Goal: Browse casually

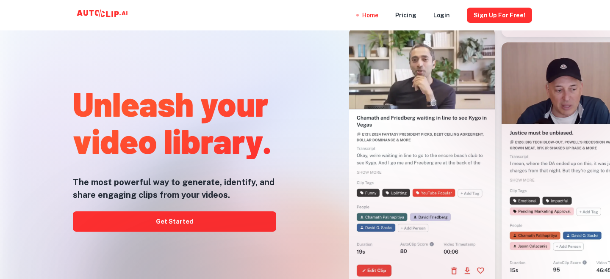
click at [185, 225] on div at bounding box center [305, 279] width 488 height 169
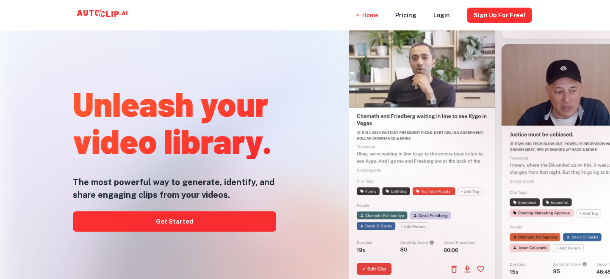
click at [185, 225] on div at bounding box center [305, 279] width 488 height 169
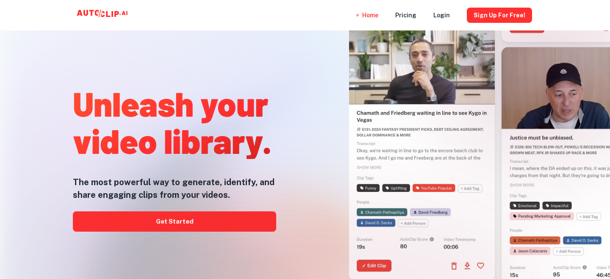
click at [197, 226] on div at bounding box center [305, 279] width 488 height 169
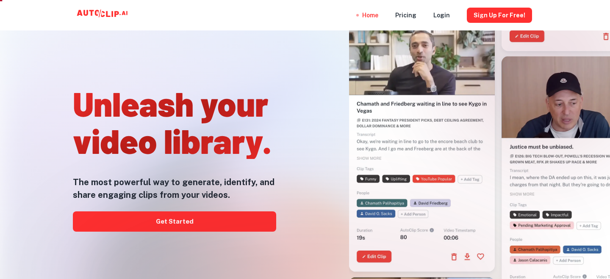
click at [205, 231] on div at bounding box center [305, 279] width 488 height 169
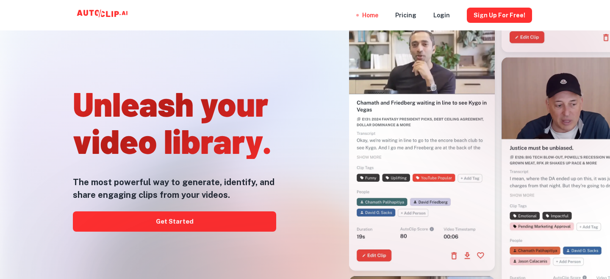
click at [198, 214] on div at bounding box center [305, 279] width 488 height 169
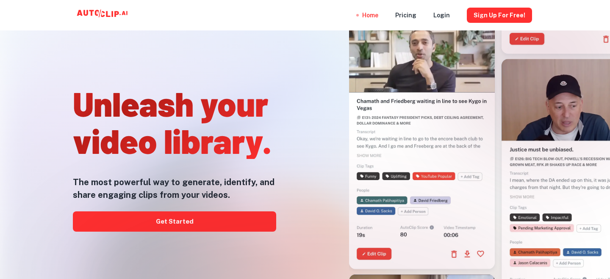
click at [180, 223] on div at bounding box center [305, 279] width 488 height 169
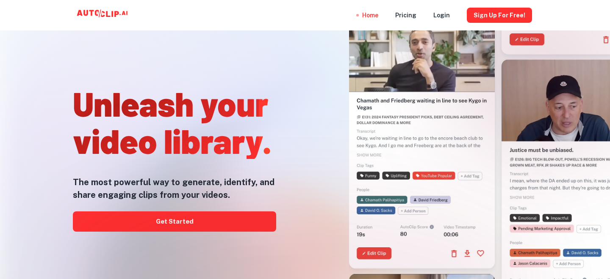
click at [180, 221] on div at bounding box center [305, 279] width 488 height 169
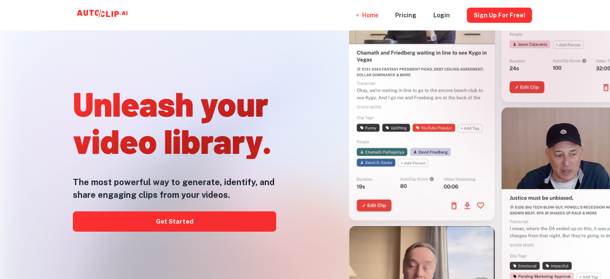
click at [223, 229] on div at bounding box center [305, 279] width 488 height 169
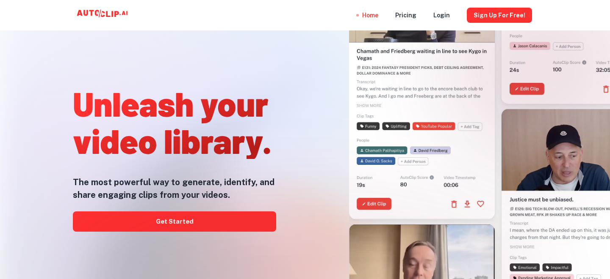
click at [203, 225] on div at bounding box center [305, 279] width 488 height 169
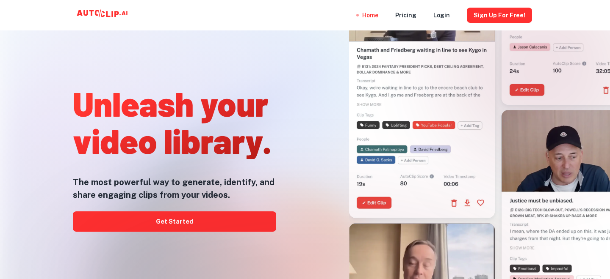
click at [171, 223] on div at bounding box center [305, 279] width 488 height 169
